Goal: Communication & Community: Answer question/provide support

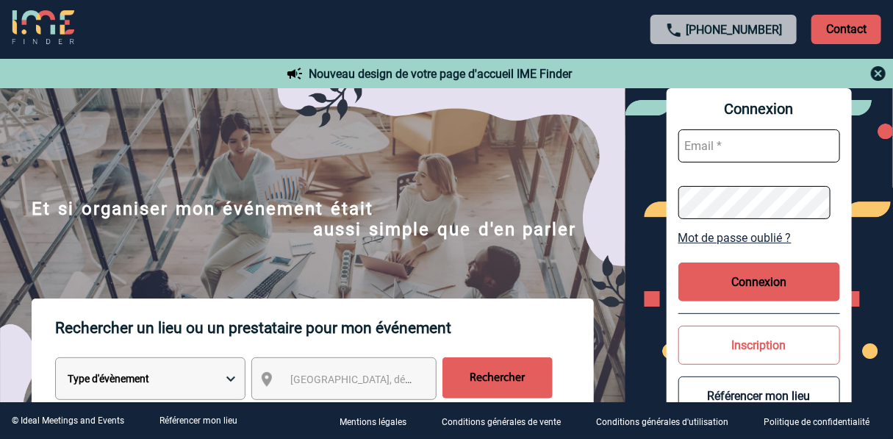
click at [702, 141] on input "text" at bounding box center [759, 145] width 162 height 33
type input "m.chevillard@cnr.tm.fr"
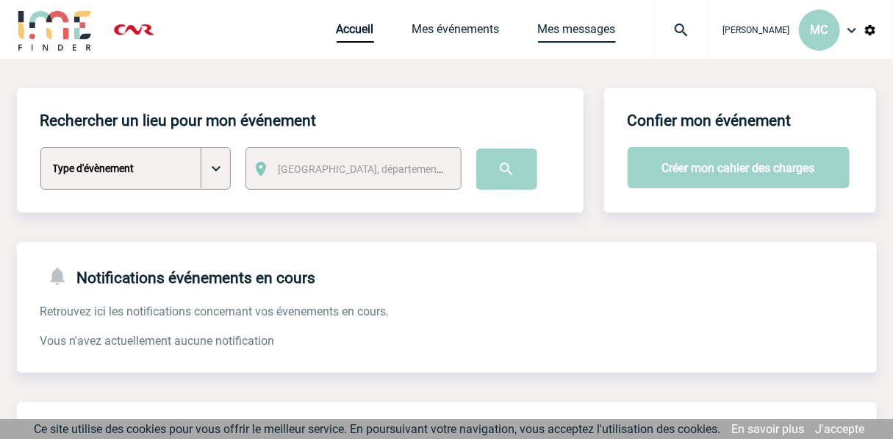
click at [538, 35] on link "Mes messages" at bounding box center [577, 32] width 78 height 21
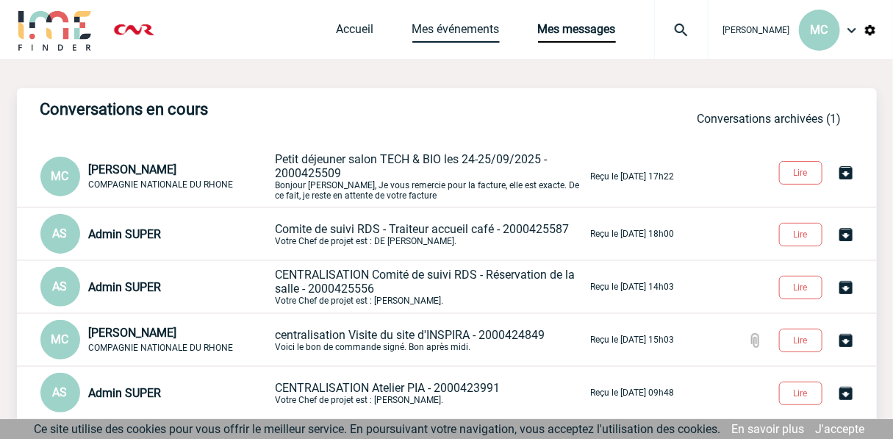
click at [412, 37] on link "Mes événements" at bounding box center [455, 32] width 87 height 21
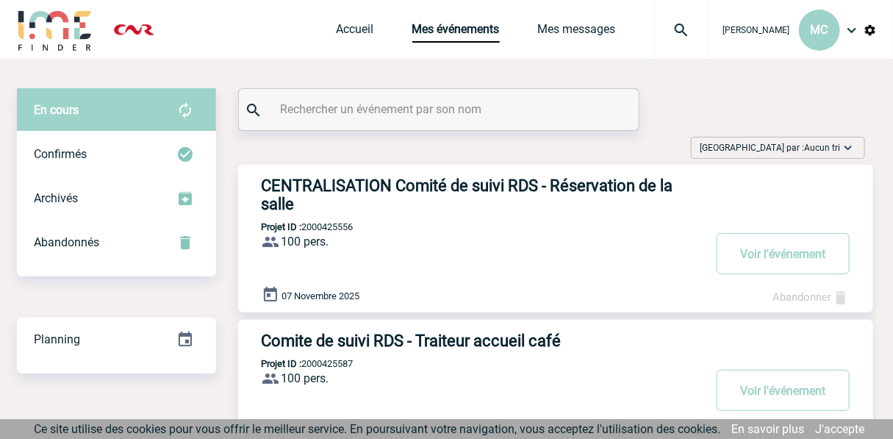
click at [437, 179] on h3 "CENTRALISATION Comité de suivi RDS - Réservation de la salle" at bounding box center [482, 194] width 441 height 37
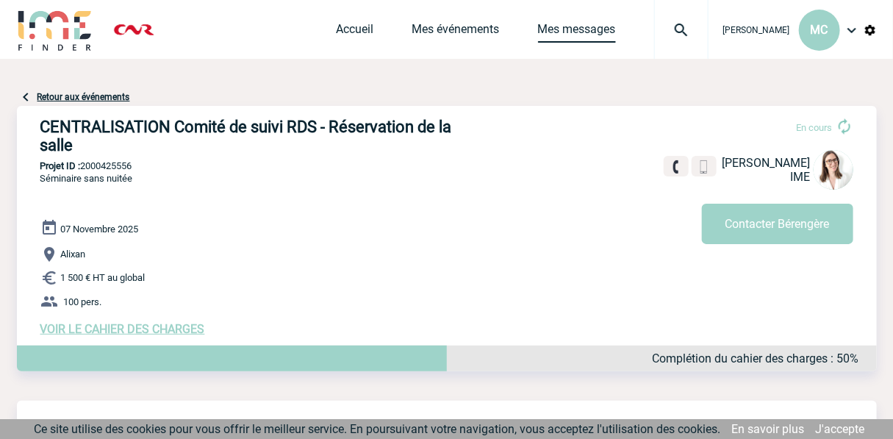
click at [538, 26] on link "Mes messages" at bounding box center [577, 32] width 78 height 21
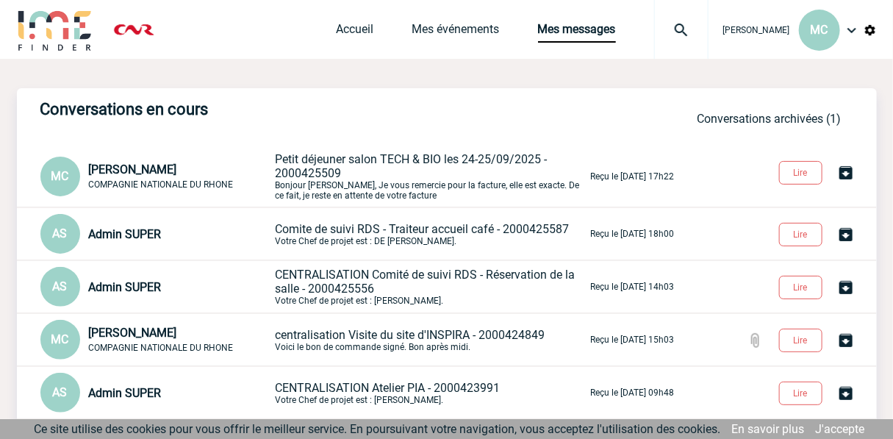
click at [374, 157] on span "Petit déjeuner salon TECH & BIO les 24-25/09/2025 - 2000425509" at bounding box center [412, 166] width 272 height 28
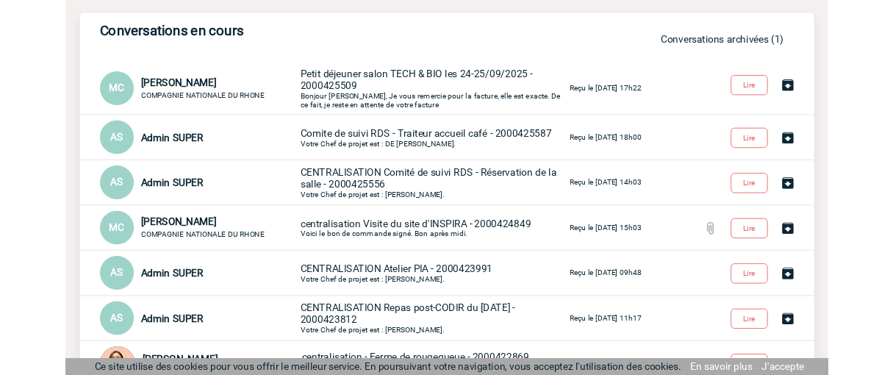
scroll to position [73, 0]
